Goal: Navigation & Orientation: Find specific page/section

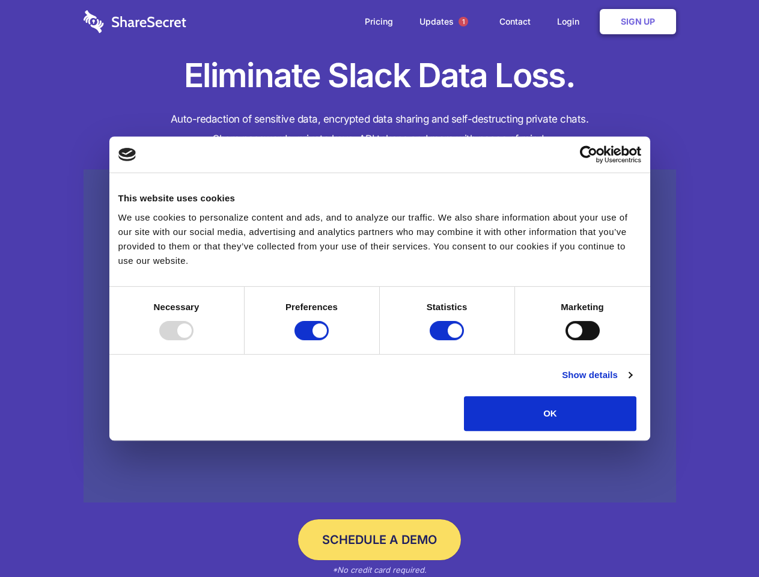
click at [194, 340] on div at bounding box center [176, 330] width 34 height 19
click at [329, 340] on input "Preferences" at bounding box center [312, 330] width 34 height 19
checkbox input "false"
click at [448, 340] on input "Statistics" at bounding box center [447, 330] width 34 height 19
checkbox input "false"
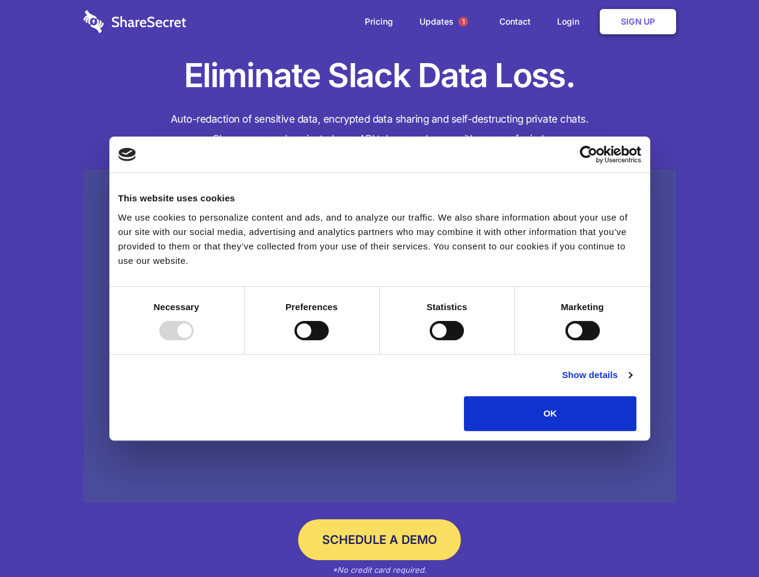
click at [566, 340] on input "Marketing" at bounding box center [583, 330] width 34 height 19
checkbox input "true"
click at [632, 382] on link "Show details" at bounding box center [597, 375] width 70 height 14
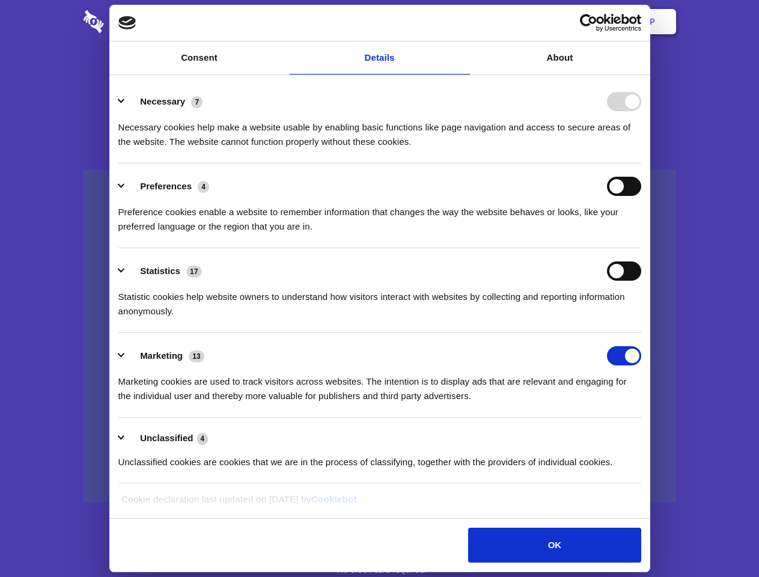
click at [641, 163] on li "Necessary 7 Necessary cookies help make a website usable by enabling basic func…" at bounding box center [379, 121] width 523 height 85
click at [463, 22] on span "1" at bounding box center [464, 22] width 10 height 10
